Goal: Task Accomplishment & Management: Manage account settings

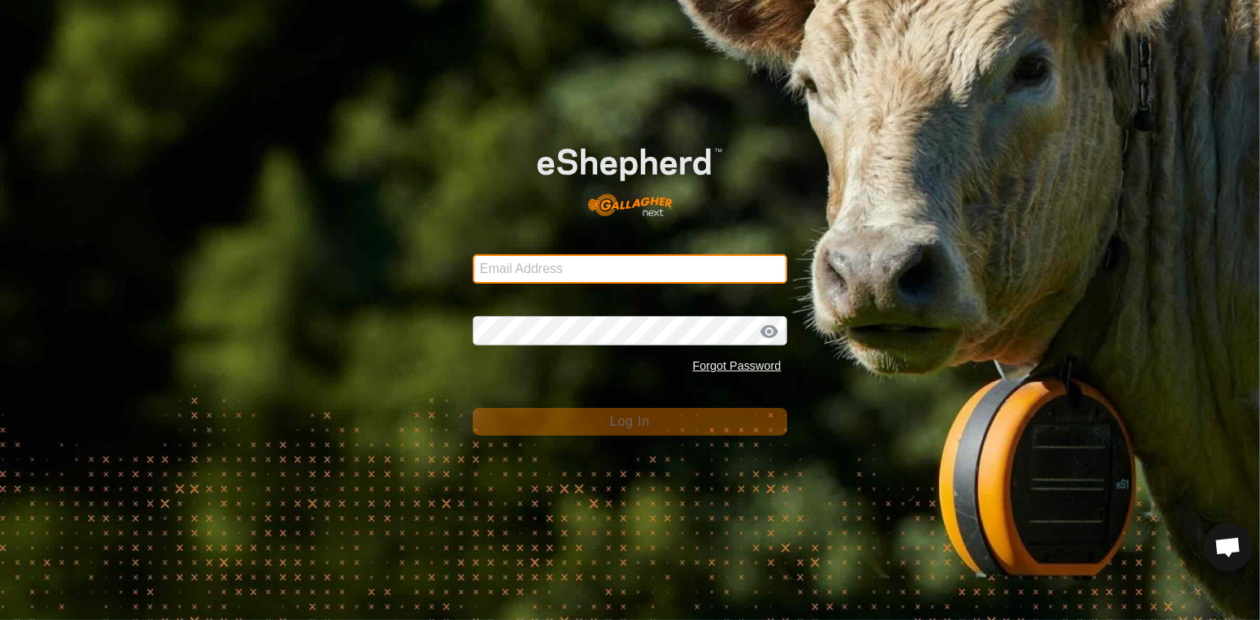
type input "[EMAIL_ADDRESS][DOMAIN_NAME]"
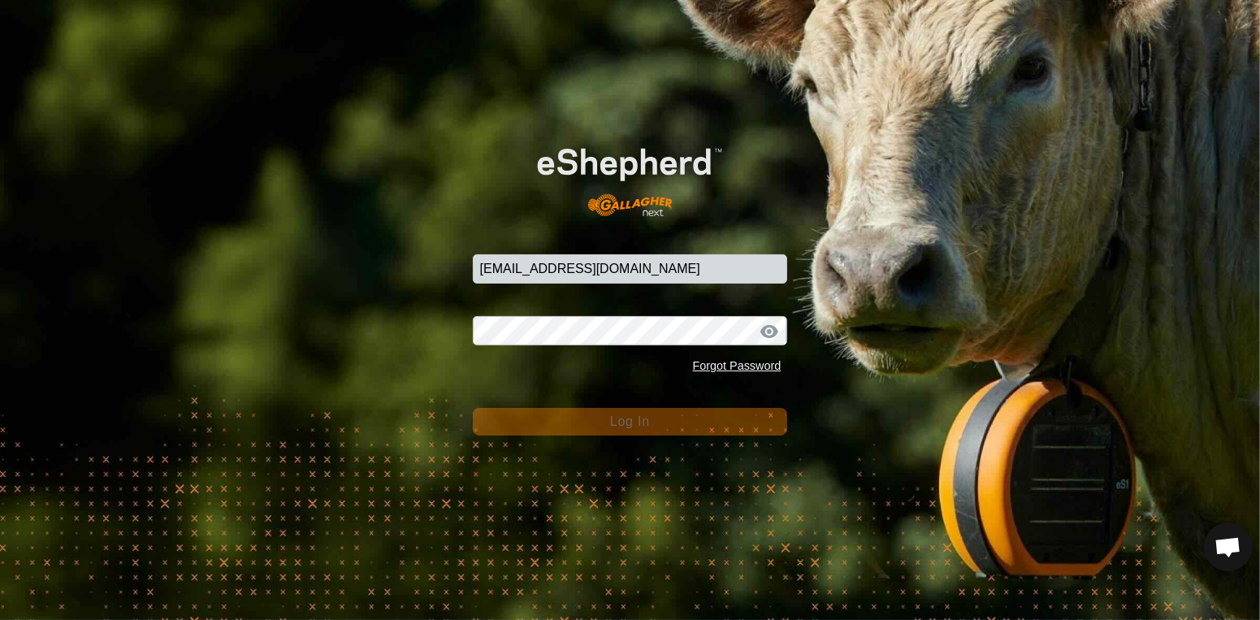
click at [571, 430] on button "Log In" at bounding box center [630, 422] width 315 height 28
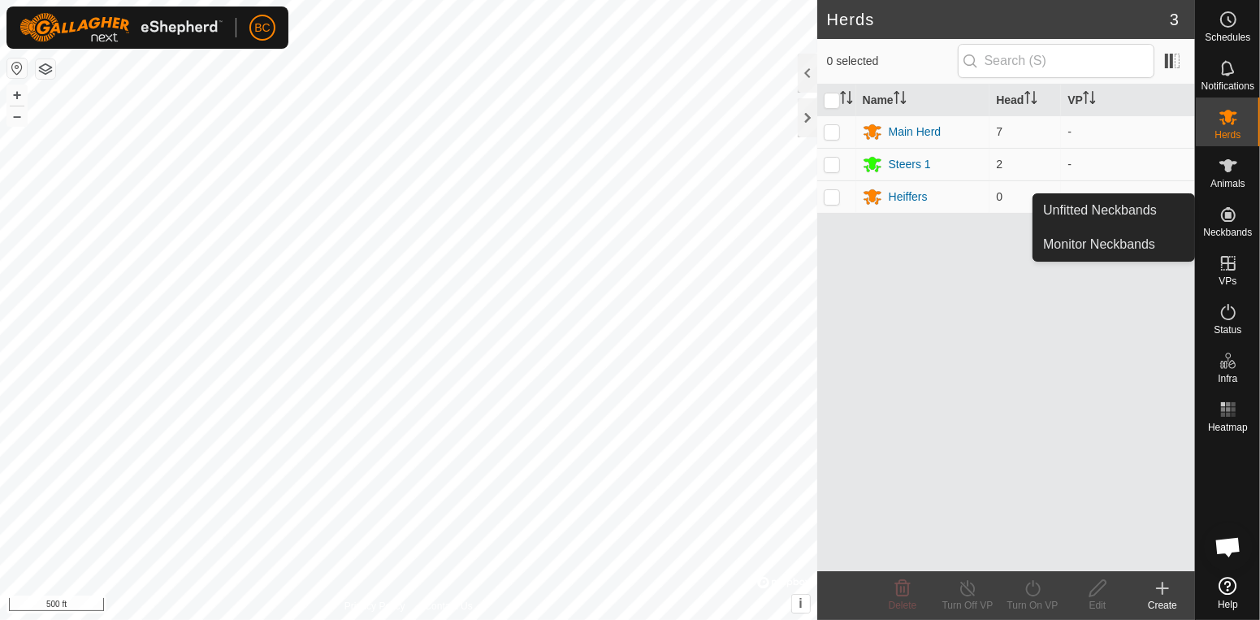
click at [1228, 223] on icon at bounding box center [1227, 214] width 19 height 19
click at [1165, 213] on link "Unfitted Neckbands" at bounding box center [1113, 210] width 161 height 32
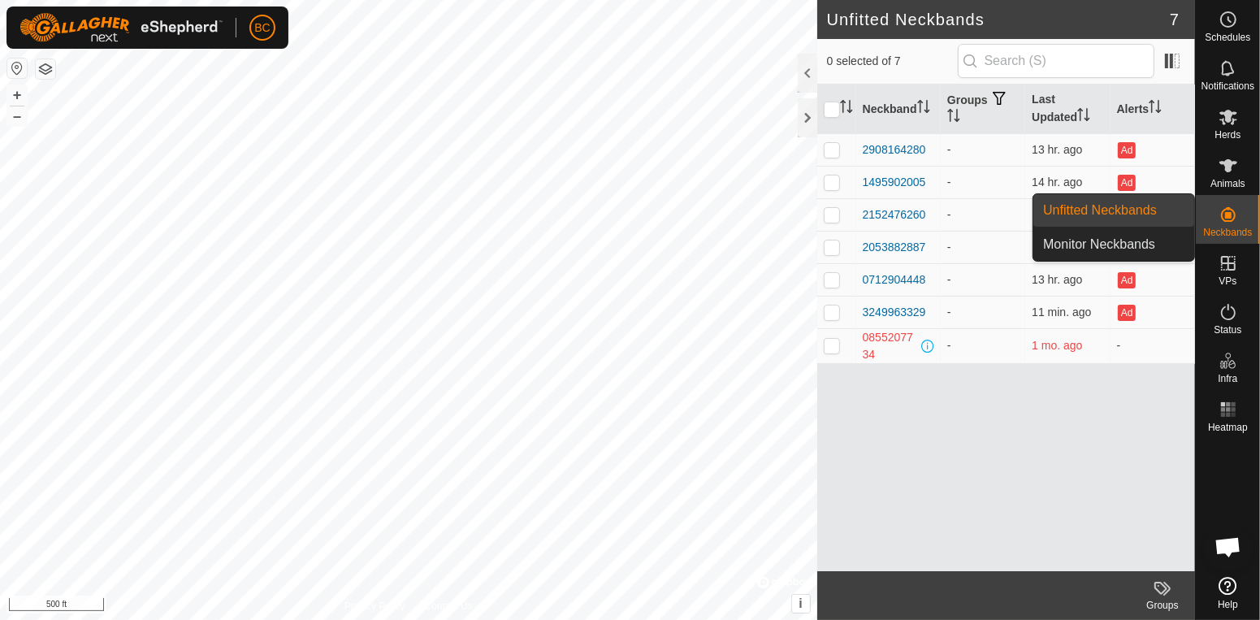
click at [900, 345] on div "0855207734" at bounding box center [890, 346] width 55 height 34
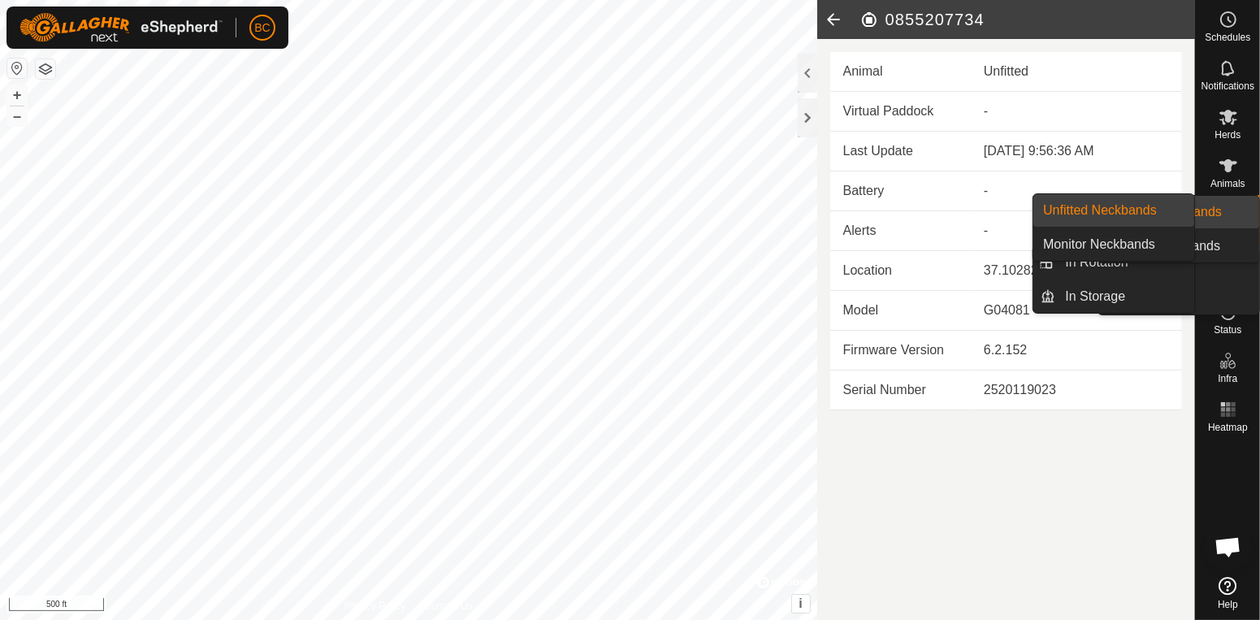
click at [1241, 214] on es-neckbands-svg-icon at bounding box center [1227, 214] width 29 height 26
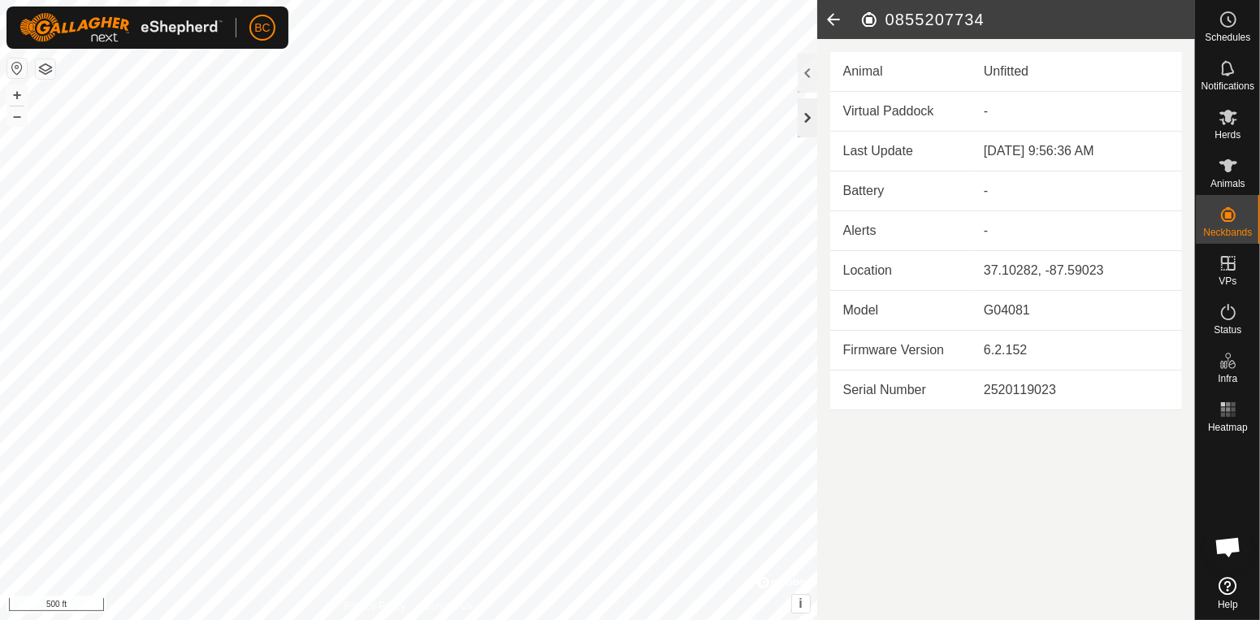
click at [810, 116] on div at bounding box center [807, 117] width 19 height 39
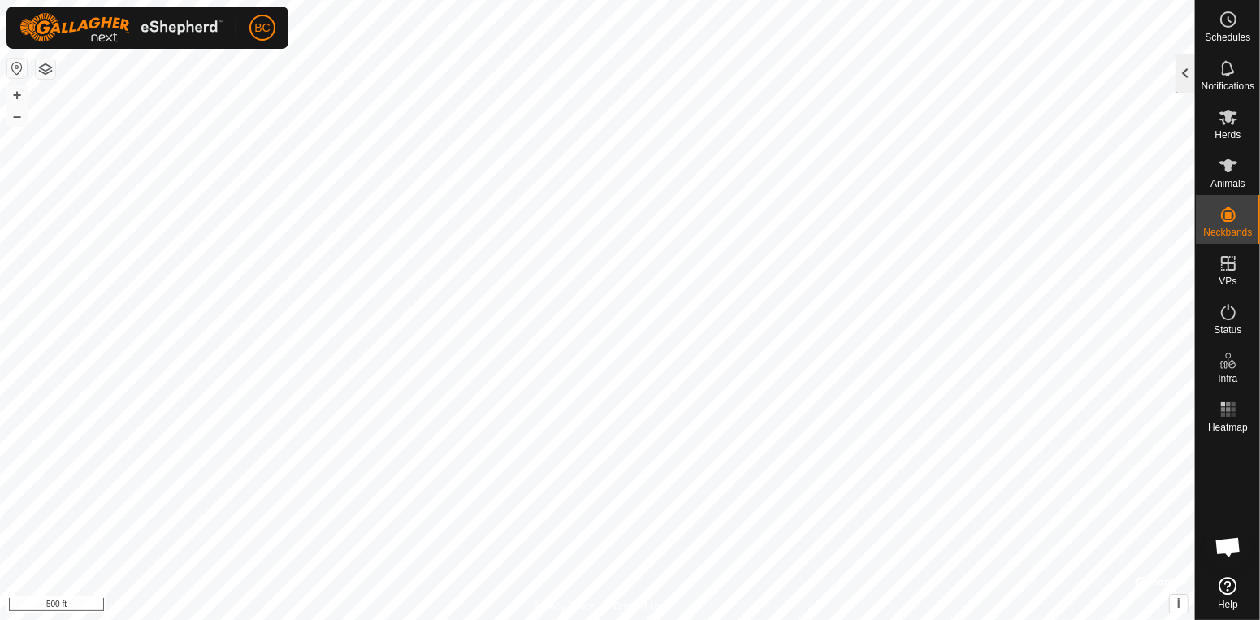
click at [1180, 70] on div at bounding box center [1184, 73] width 19 height 39
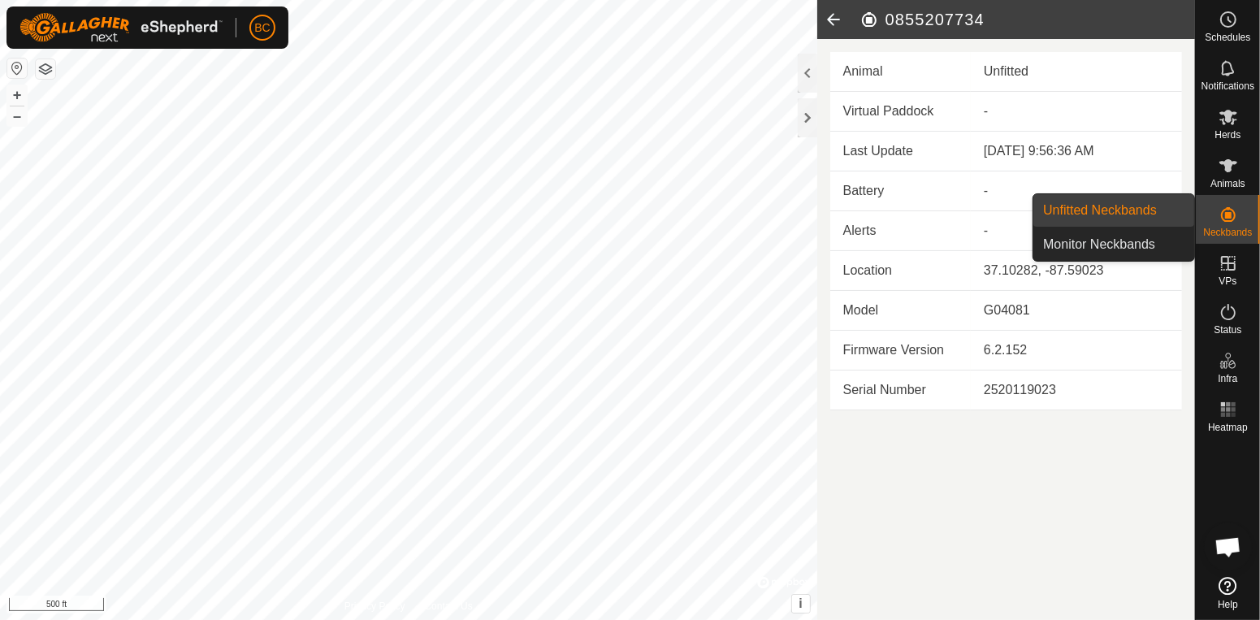
click at [1227, 211] on icon at bounding box center [1227, 214] width 19 height 19
click at [1132, 211] on link "Unfitted Neckbands" at bounding box center [1113, 210] width 161 height 32
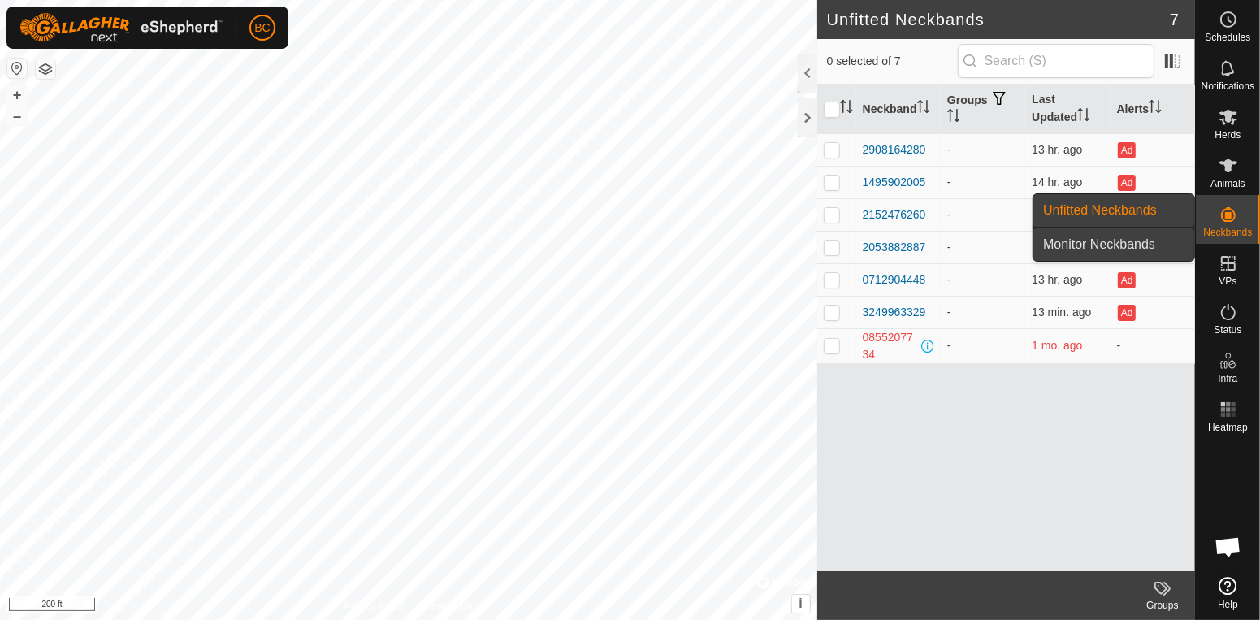
click at [1154, 248] on link "Monitor Neckbands" at bounding box center [1113, 244] width 161 height 32
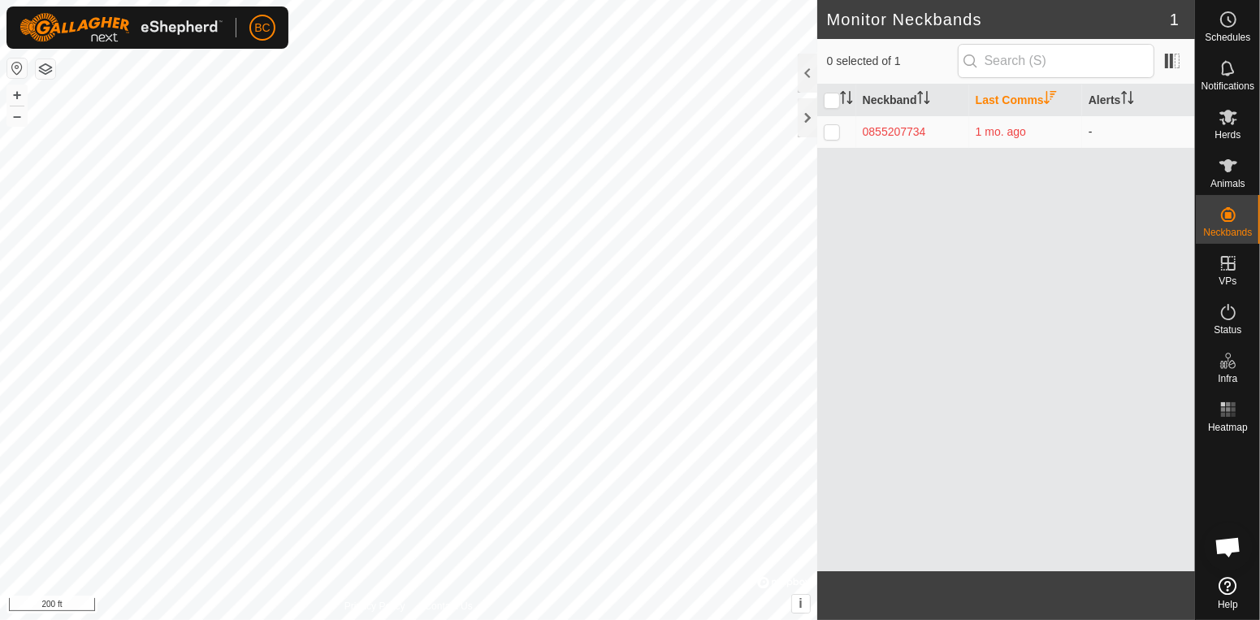
click at [830, 137] on p-checkbox at bounding box center [832, 131] width 16 height 13
checkbox input "true"
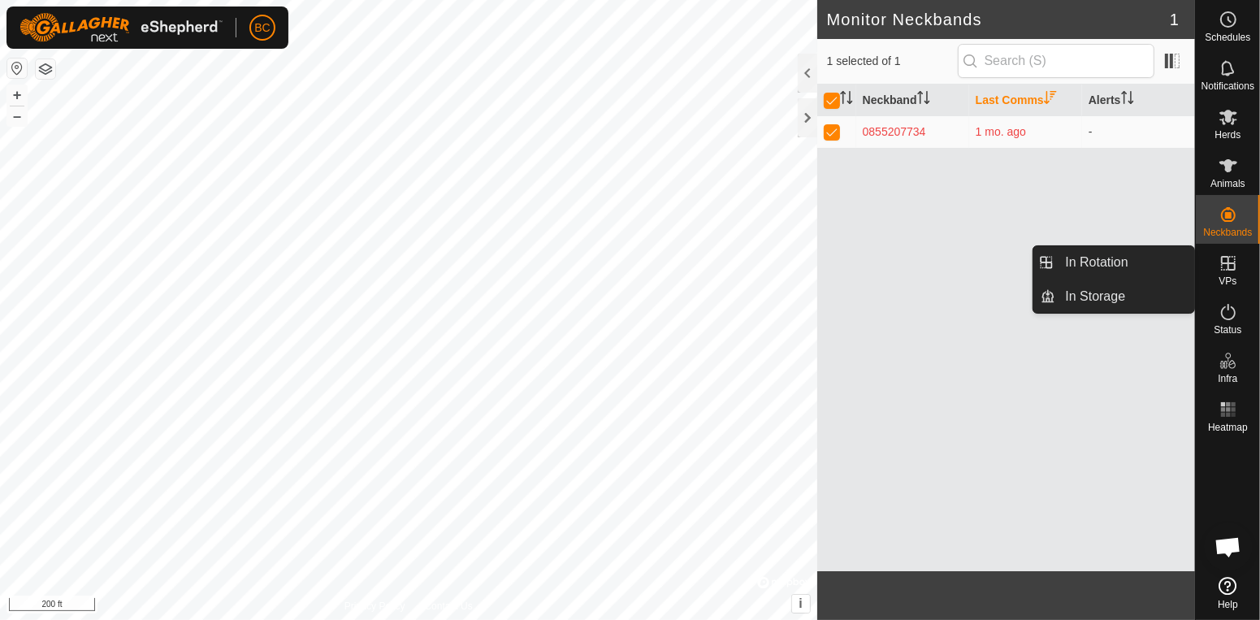
click at [1226, 264] on icon at bounding box center [1227, 262] width 19 height 19
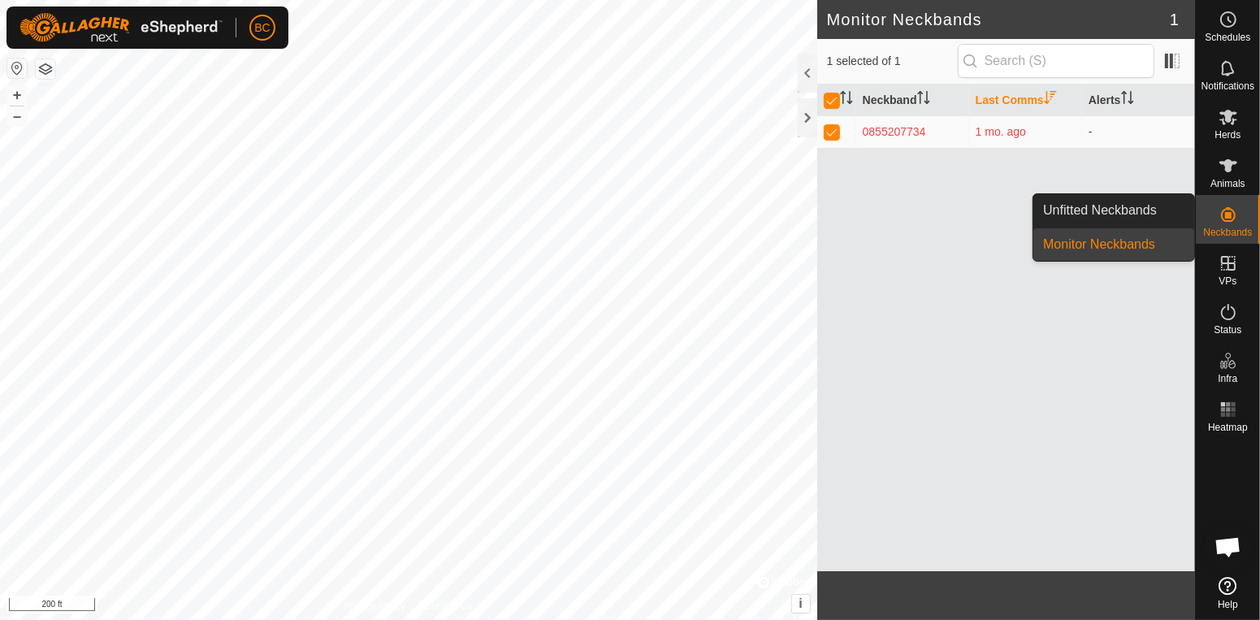
click at [1235, 224] on es-neckbands-svg-icon at bounding box center [1227, 214] width 29 height 26
click at [1175, 210] on link "Unfitted Neckbands" at bounding box center [1113, 210] width 161 height 32
